Goal: Use online tool/utility: Use online tool/utility

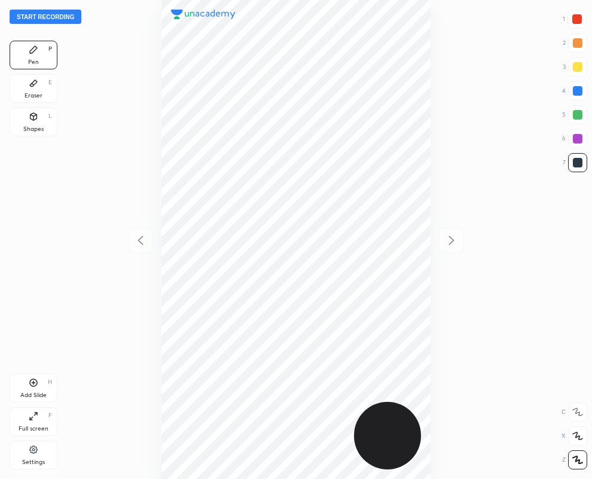
scroll to position [479, 400]
drag, startPoint x: 578, startPoint y: 91, endPoint x: 556, endPoint y: 97, distance: 23.5
click at [575, 91] on div at bounding box center [577, 91] width 10 height 10
drag, startPoint x: 580, startPoint y: 19, endPoint x: 439, endPoint y: 153, distance: 194.8
click at [577, 20] on div at bounding box center [577, 19] width 10 height 10
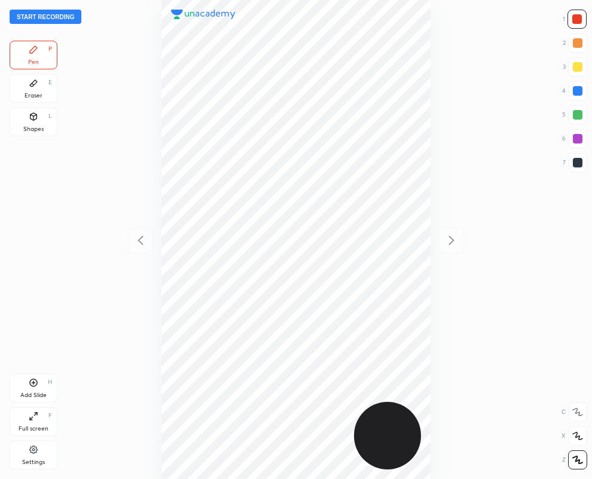
drag, startPoint x: 575, startPoint y: 163, endPoint x: 537, endPoint y: 184, distance: 43.6
click at [571, 167] on div at bounding box center [577, 162] width 19 height 19
drag, startPoint x: 577, startPoint y: 136, endPoint x: 473, endPoint y: 191, distance: 117.6
click at [569, 139] on div at bounding box center [577, 138] width 19 height 19
click at [51, 15] on button "Start recording" at bounding box center [46, 17] width 72 height 14
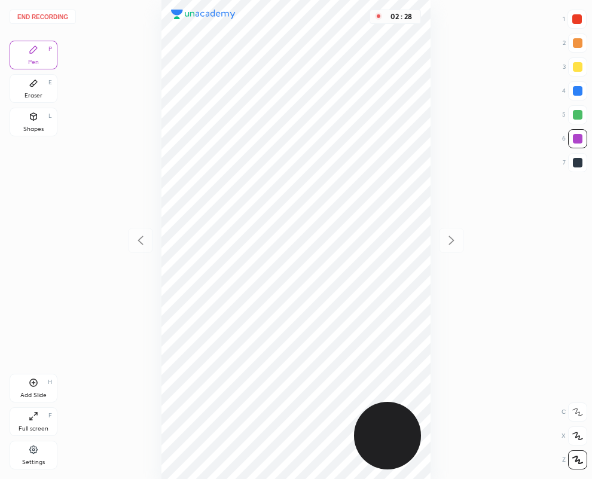
click at [60, 11] on button "End recording" at bounding box center [43, 17] width 66 height 14
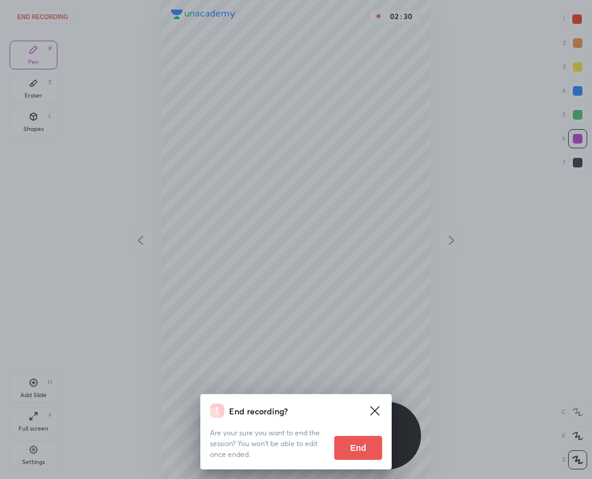
drag, startPoint x: 352, startPoint y: 448, endPoint x: 19, endPoint y: 443, distance: 333.4
click at [350, 447] on button "End" at bounding box center [358, 448] width 48 height 24
